Goal: Task Accomplishment & Management: Complete application form

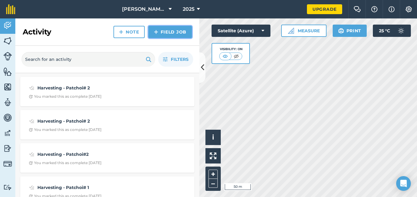
click at [167, 30] on link "Field Job" at bounding box center [170, 32] width 44 height 12
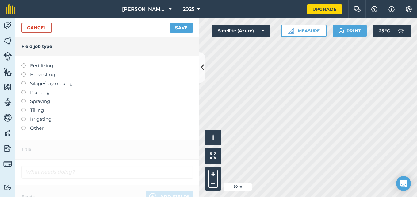
click at [23, 99] on label at bounding box center [25, 99] width 9 height 0
type input "Spraying"
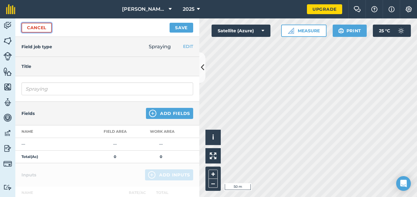
click at [39, 28] on link "Cancel" at bounding box center [36, 28] width 30 height 10
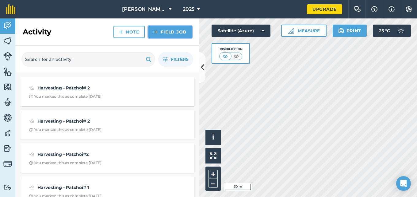
click at [161, 32] on link "Field Job" at bounding box center [170, 32] width 44 height 12
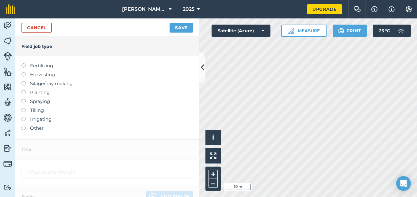
click at [22, 90] on label at bounding box center [25, 90] width 9 height 0
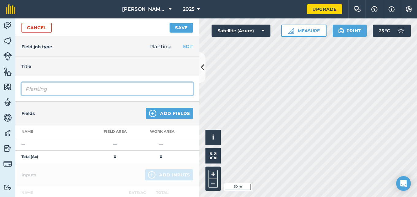
click at [56, 88] on input "Planting" at bounding box center [107, 88] width 172 height 13
type input "Planting - 3 crates of Patchoi#3 (384) seedlings were transplanted on the resta…"
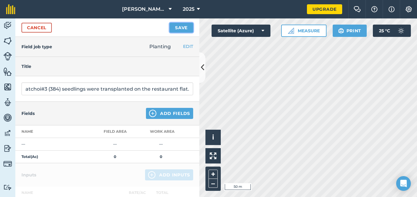
scroll to position [0, 0]
click at [182, 28] on button "Save" at bounding box center [182, 28] width 24 height 10
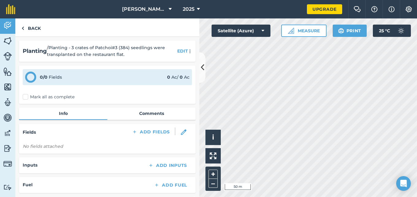
click at [26, 97] on label "Mark all as complete" at bounding box center [49, 97] width 52 height 6
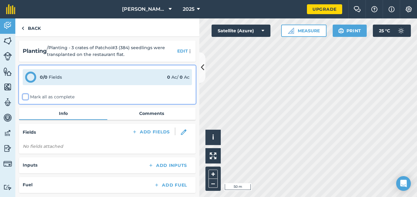
click at [26, 97] on input "Mark all as complete" at bounding box center [25, 96] width 4 height 4
checkbox input "false"
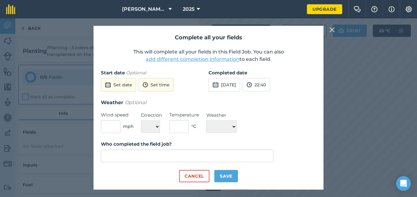
type input "[PERSON_NAME]"
click at [236, 87] on button "[DATE]" at bounding box center [225, 84] width 32 height 13
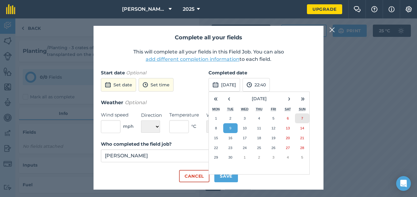
click at [303, 119] on abbr "7" at bounding box center [302, 118] width 2 height 4
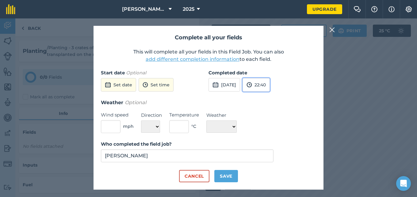
click at [270, 83] on button "22:40" at bounding box center [256, 84] width 27 height 13
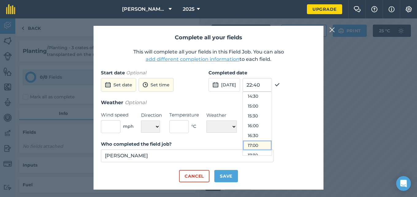
click at [269, 144] on button "17:00" at bounding box center [257, 145] width 29 height 10
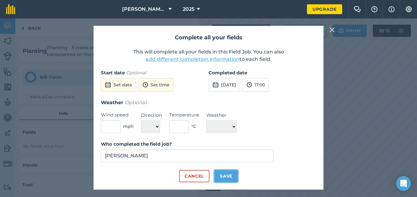
click at [227, 175] on button "Save" at bounding box center [226, 176] width 24 height 12
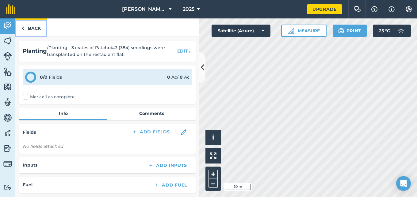
click at [25, 28] on link "Back" at bounding box center [31, 27] width 32 height 18
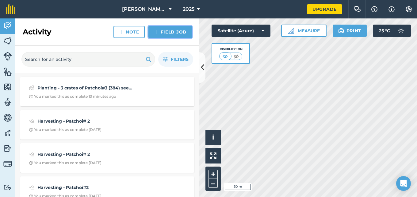
click at [164, 33] on link "Field Job" at bounding box center [170, 32] width 44 height 12
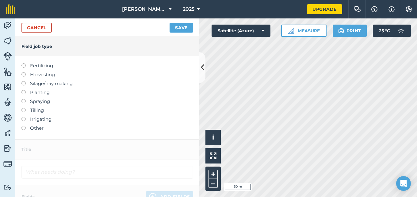
click at [23, 99] on label at bounding box center [25, 99] width 9 height 0
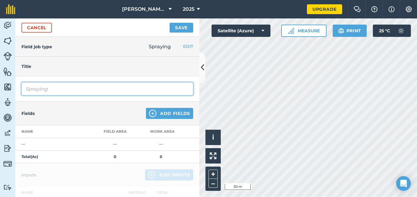
click at [52, 91] on input "Spraying" at bounding box center [107, 88] width 172 height 13
type input "Spraying - Liquid Fertilizer mixed with insecticide and sticker were combined i…"
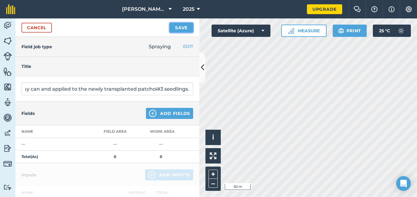
click at [184, 27] on button "Save" at bounding box center [182, 28] width 24 height 10
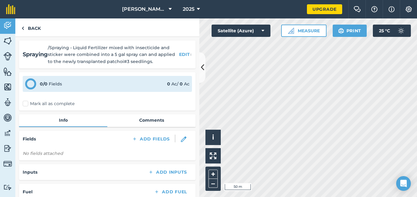
click at [28, 103] on label "Mark all as complete" at bounding box center [49, 103] width 52 height 6
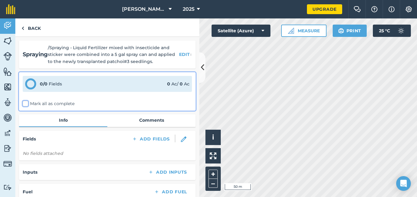
click at [27, 103] on input "Mark all as complete" at bounding box center [25, 102] width 4 height 4
checkbox input "false"
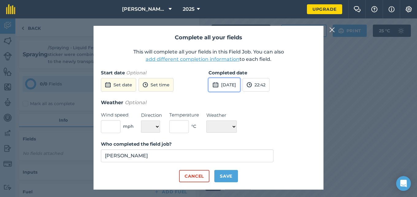
click at [226, 82] on button "[DATE]" at bounding box center [225, 84] width 32 height 13
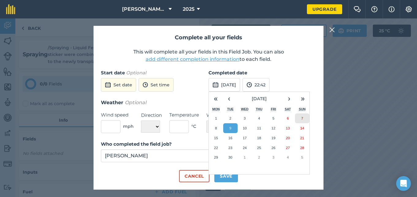
click at [302, 115] on button "7" at bounding box center [302, 118] width 14 height 10
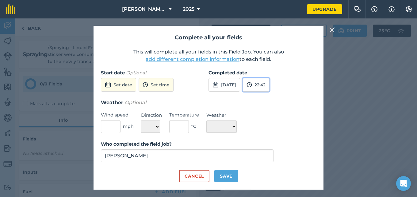
click at [270, 84] on button "22:42" at bounding box center [256, 84] width 27 height 13
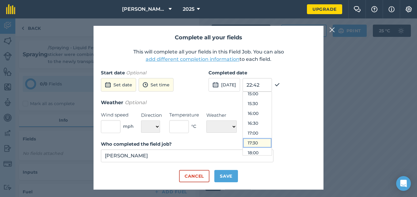
click at [267, 141] on button "17:30" at bounding box center [257, 143] width 29 height 10
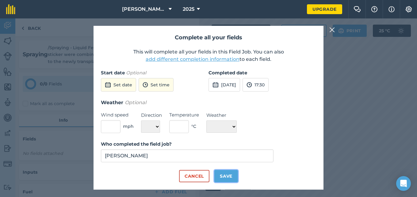
click at [229, 175] on button "Save" at bounding box center [226, 176] width 24 height 12
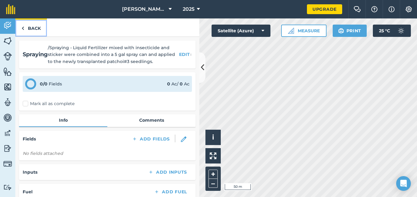
click at [31, 28] on link "Back" at bounding box center [31, 27] width 32 height 18
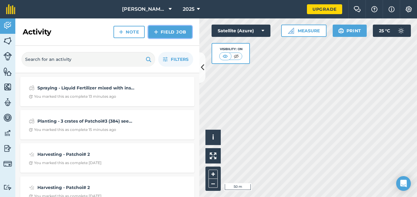
click at [163, 35] on link "Field Job" at bounding box center [170, 32] width 44 height 12
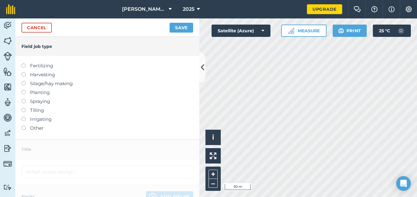
click at [23, 108] on label at bounding box center [25, 108] width 9 height 0
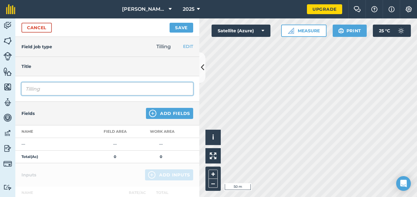
click at [68, 87] on input "Tilling" at bounding box center [107, 88] width 172 height 13
type input "Tilling - Limestone and [DATE] root salt was applied to a tilled and prepared s…"
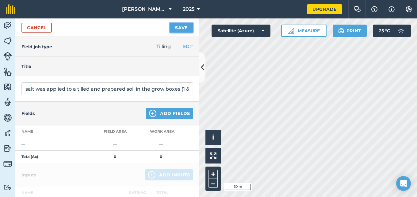
click at [177, 30] on button "Save" at bounding box center [182, 28] width 24 height 10
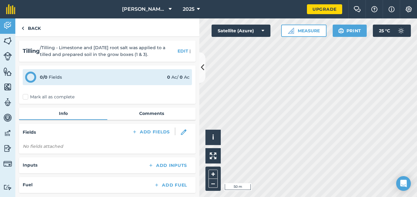
click at [25, 95] on label "Mark all as complete" at bounding box center [49, 97] width 52 height 6
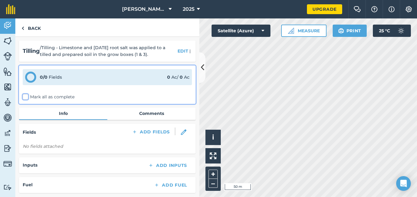
click at [25, 95] on input "Mark all as complete" at bounding box center [25, 96] width 4 height 4
checkbox input "false"
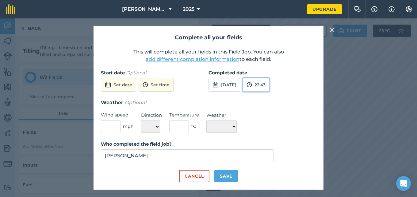
click at [270, 87] on button "22:43" at bounding box center [256, 84] width 27 height 13
click at [272, 87] on input "22:43" at bounding box center [257, 84] width 29 height 13
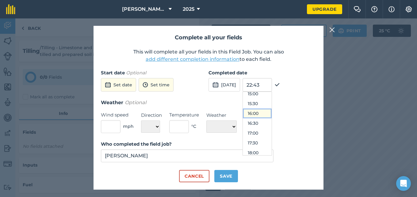
click at [270, 113] on button "16:00" at bounding box center [257, 113] width 29 height 10
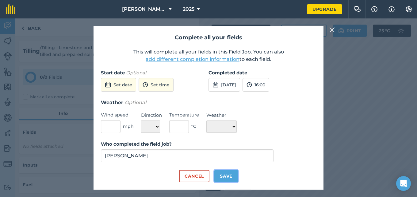
click at [226, 173] on button "Save" at bounding box center [226, 176] width 24 height 12
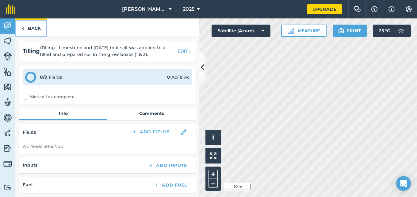
click at [27, 26] on link "Back" at bounding box center [31, 27] width 32 height 18
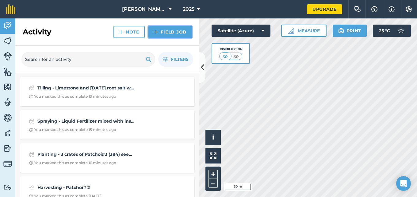
click at [169, 33] on link "Field Job" at bounding box center [170, 32] width 44 height 12
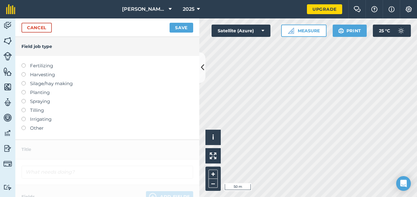
click at [22, 99] on label at bounding box center [25, 99] width 9 height 0
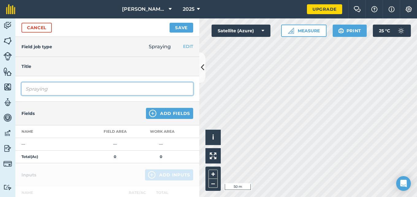
click at [67, 87] on input "Spraying" at bounding box center [107, 88] width 172 height 13
click at [67, 87] on input "Spraying - Liquid" at bounding box center [107, 88] width 172 height 13
type input "Spraying - Liquid fungicide was mixed with sticker and applied to all the Patch…"
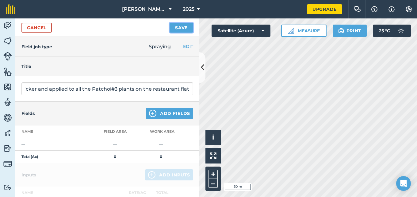
scroll to position [0, 0]
click at [176, 28] on button "Save" at bounding box center [182, 28] width 24 height 10
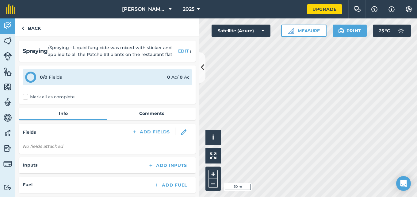
click at [27, 97] on label "Mark all as complete" at bounding box center [49, 97] width 52 height 6
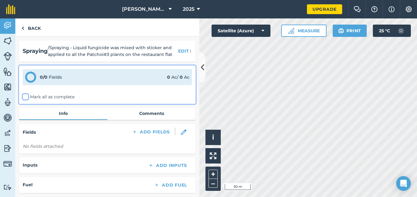
click at [27, 97] on input "Mark all as complete" at bounding box center [25, 96] width 4 height 4
checkbox input "false"
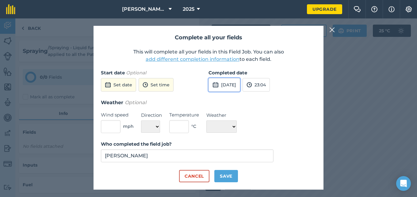
click at [228, 86] on button "[DATE]" at bounding box center [225, 84] width 32 height 13
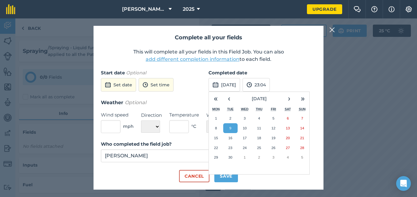
click at [232, 129] on button "9" at bounding box center [230, 128] width 14 height 10
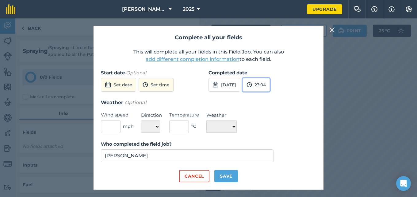
click at [270, 88] on button "23:04" at bounding box center [256, 84] width 27 height 13
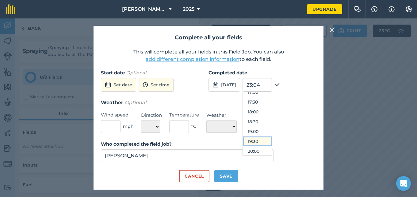
click at [272, 141] on button "19:30" at bounding box center [257, 141] width 29 height 10
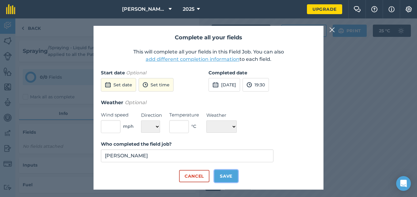
click at [233, 172] on button "Save" at bounding box center [226, 176] width 24 height 12
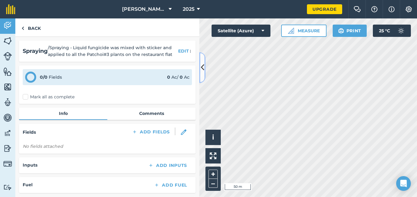
click at [200, 71] on button at bounding box center [202, 67] width 6 height 31
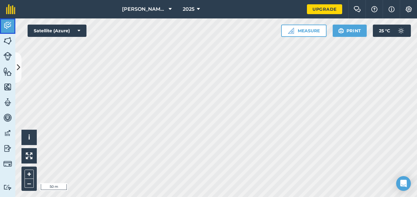
click at [7, 24] on img at bounding box center [7, 25] width 9 height 9
click at [9, 11] on img at bounding box center [10, 9] width 9 height 10
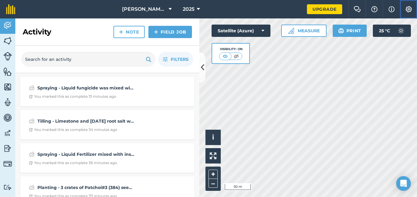
click at [411, 9] on img at bounding box center [408, 9] width 7 height 6
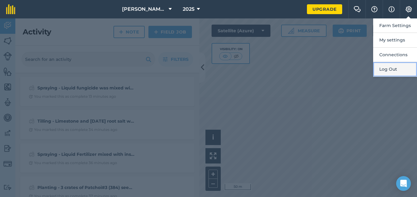
click at [387, 68] on button "Log Out" at bounding box center [395, 69] width 44 height 14
